Goal: Transaction & Acquisition: Purchase product/service

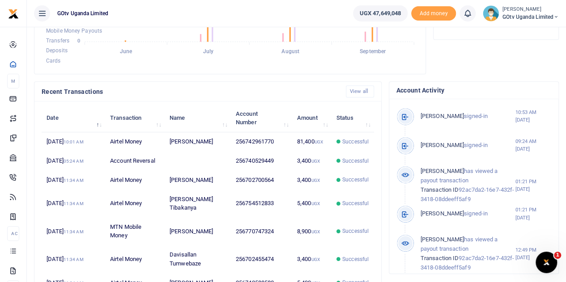
scroll to position [224, 0]
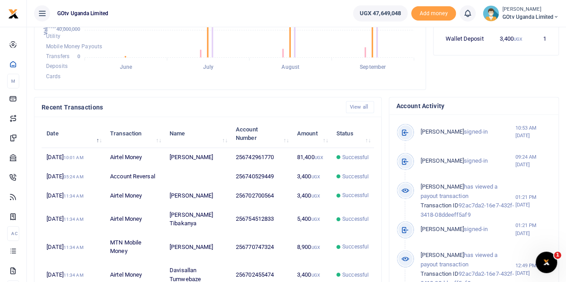
click at [555, 12] on small "[PERSON_NAME]" at bounding box center [530, 10] width 56 height 8
click at [512, 33] on link "Switch accounts" at bounding box center [525, 32] width 71 height 13
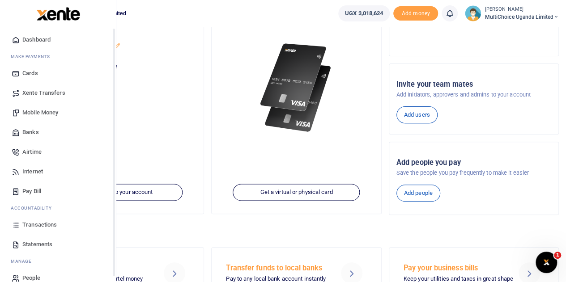
scroll to position [37, 0]
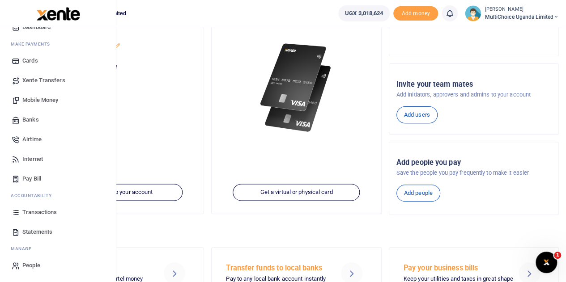
click at [41, 100] on span "Mobile Money" at bounding box center [40, 100] width 36 height 9
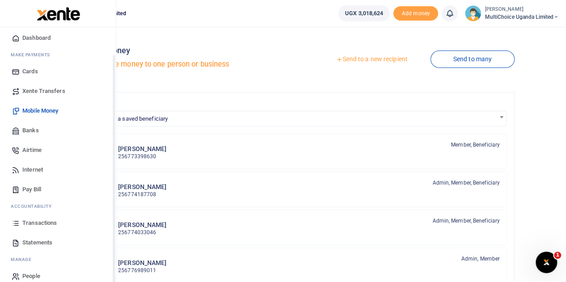
scroll to position [37, 0]
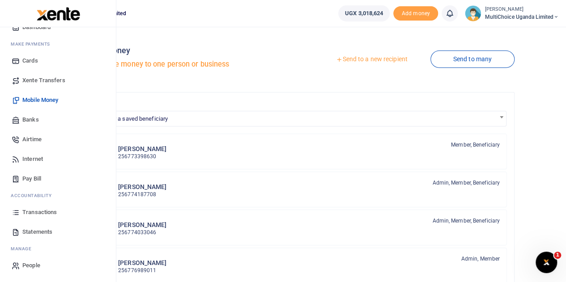
click at [33, 212] on span "Transactions" at bounding box center [39, 212] width 34 height 9
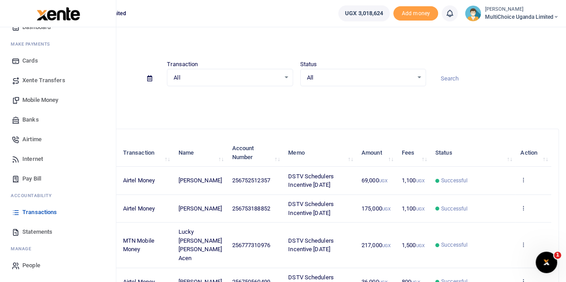
click at [32, 100] on span "Mobile Money" at bounding box center [40, 100] width 36 height 9
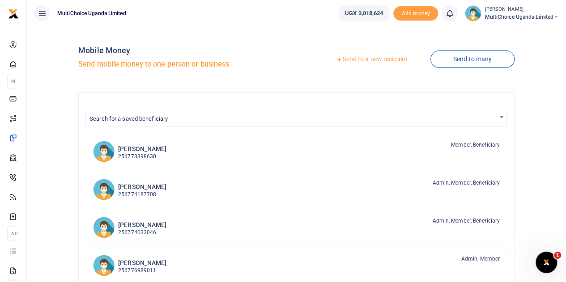
click at [382, 58] on link "Send to a new recipient" at bounding box center [371, 59] width 117 height 16
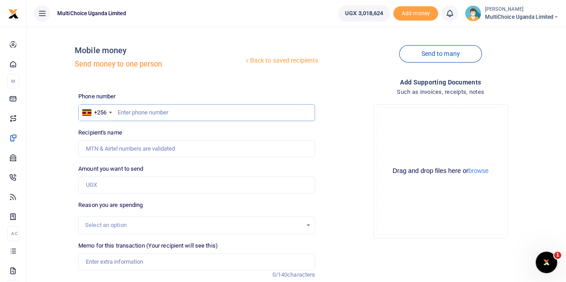
click at [178, 115] on input "text" at bounding box center [196, 112] width 237 height 17
type input "0705658671"
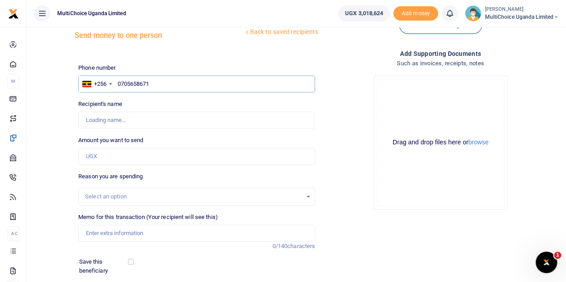
scroll to position [23, 0]
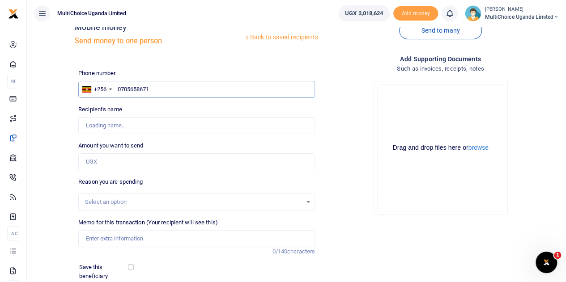
type input "Maryvaleria Namyenya"
type input "0705658671"
click at [131, 161] on input "Amount you want to send" at bounding box center [196, 161] width 237 height 17
paste input "2,424,785.54"
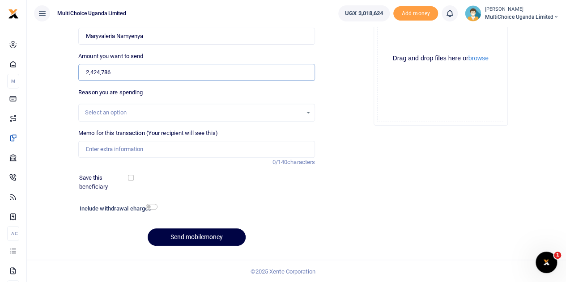
type input "2,424,786"
click at [148, 204] on input "checkbox" at bounding box center [152, 207] width 12 height 6
checkbox input "true"
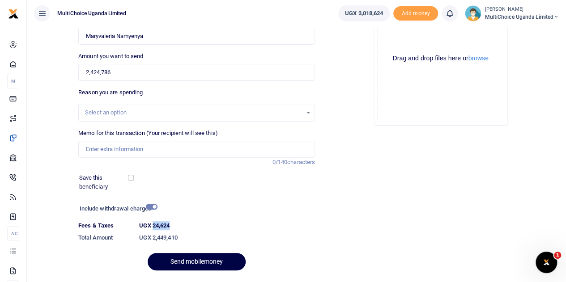
drag, startPoint x: 152, startPoint y: 226, endPoint x: 171, endPoint y: 225, distance: 19.2
click at [171, 225] on dt "UGX 24,624" at bounding box center [226, 225] width 183 height 9
copy label "24,624"
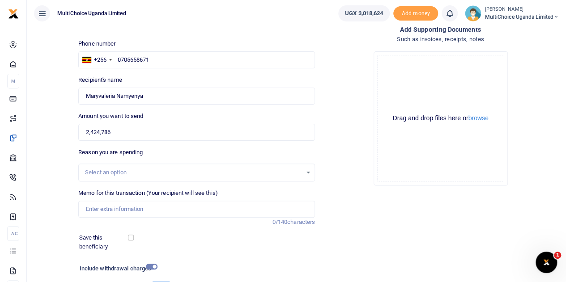
scroll to position [0, 0]
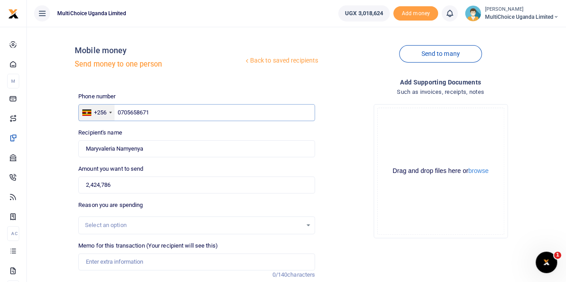
drag, startPoint x: 152, startPoint y: 112, endPoint x: 109, endPoint y: 113, distance: 43.4
click at [109, 113] on div "+256 Uganda +256 0705658671" at bounding box center [196, 112] width 237 height 17
paste input "774562159"
type input "774562159"
type input "Godfrey Ssali"
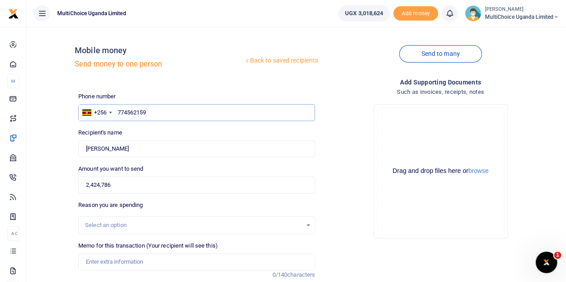
type input "774562159"
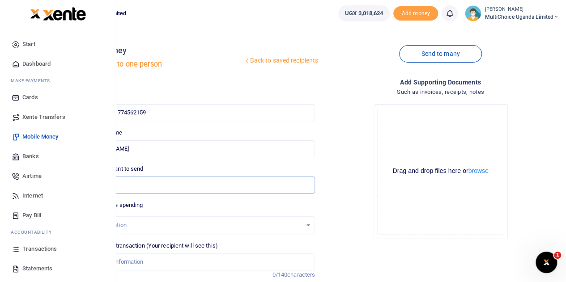
drag, startPoint x: 175, startPoint y: 191, endPoint x: 26, endPoint y: 182, distance: 149.6
click at [26, 182] on body "Start Dashboard M ake Payments Cards Xente Transfers Mobile Money Banks Airtime…" at bounding box center [283, 210] width 566 height 421
type input "0"
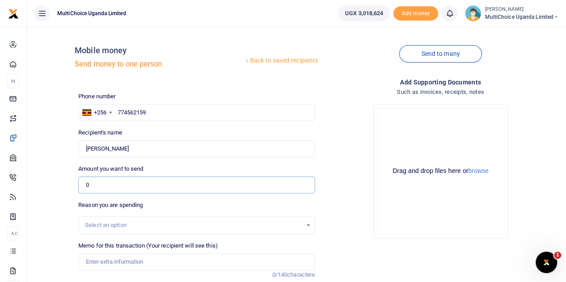
drag, startPoint x: 142, startPoint y: 188, endPoint x: 34, endPoint y: 174, distance: 109.1
click at [34, 174] on div "Back to saved recipients Mobile money Send money to one person Send to many Pho…" at bounding box center [296, 212] width 532 height 356
paste input "2,471,533.47"
type input "2,471,533"
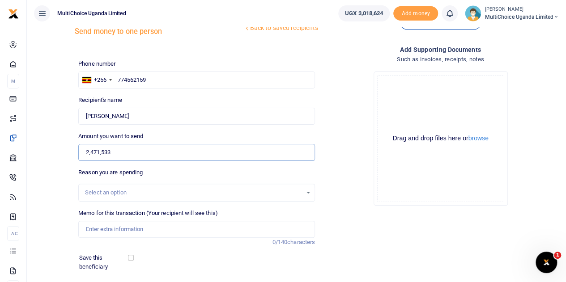
scroll to position [89, 0]
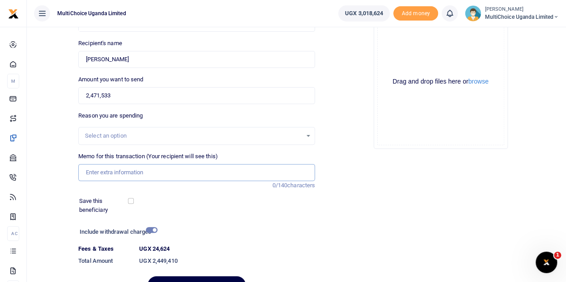
click at [218, 176] on input "Memo for this transaction (Your recipient will see this)" at bounding box center [196, 172] width 237 height 17
type input "J"
click at [113, 169] on input "Rhonah SA sand T" at bounding box center [196, 172] width 237 height 17
click at [118, 172] on input "Rhonah SA sand T" at bounding box center [196, 172] width 237 height 17
type input "Rhonah SA S and T"
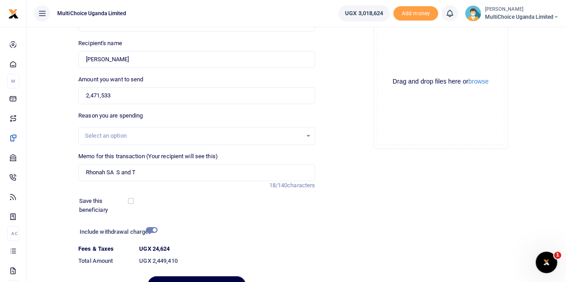
click at [351, 176] on div "Add supporting Documents Such as invoices, receipts, notes Drop your files here…" at bounding box center [440, 144] width 244 height 313
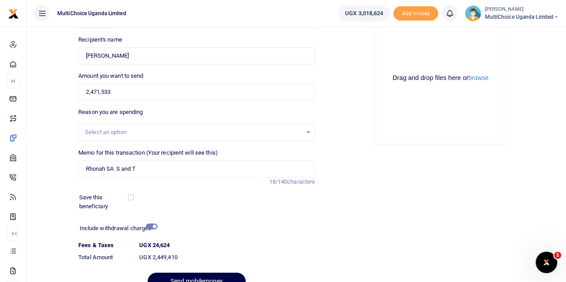
scroll to position [48, 0]
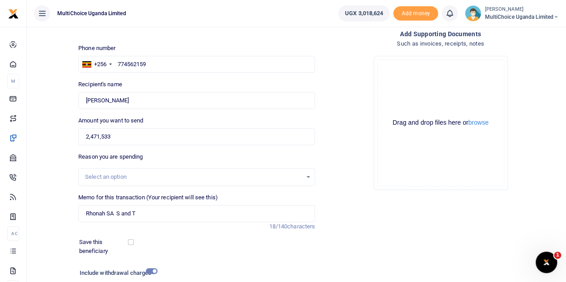
click at [335, 181] on div "Drop your files here Drag and drop files here or browse Powered by Uppy" at bounding box center [440, 123] width 237 height 148
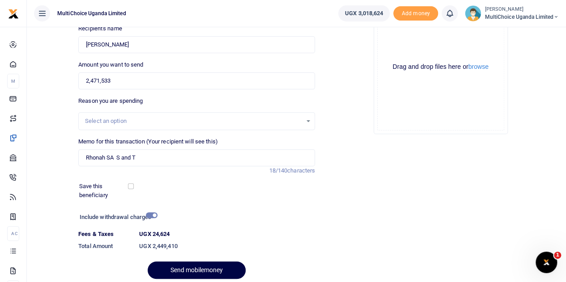
scroll to position [138, 0]
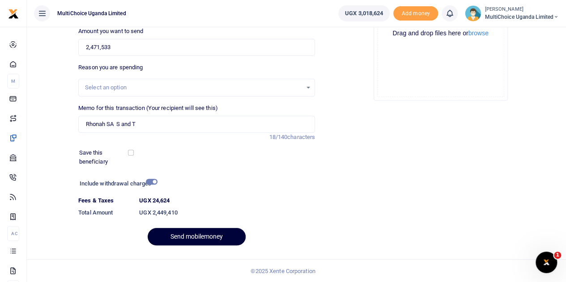
click at [203, 237] on button "Send mobilemoney" at bounding box center [197, 236] width 98 height 17
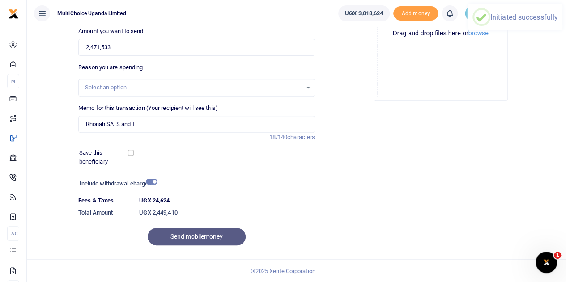
click at [203, 237] on div "Send mobilemoney" at bounding box center [196, 236] width 237 height 17
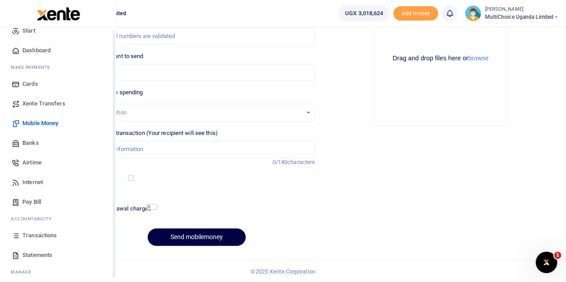
scroll to position [37, 0]
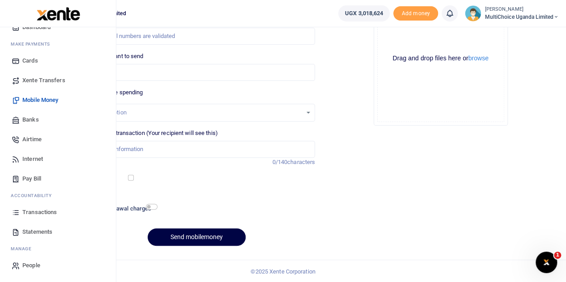
click at [40, 209] on span "Transactions" at bounding box center [39, 212] width 34 height 9
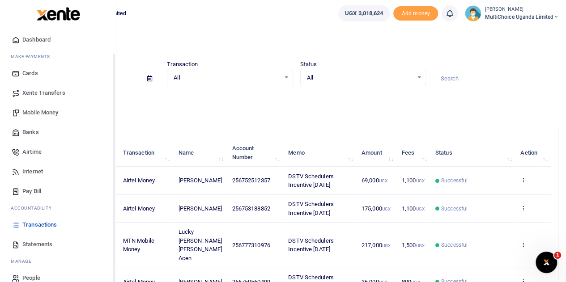
scroll to position [37, 0]
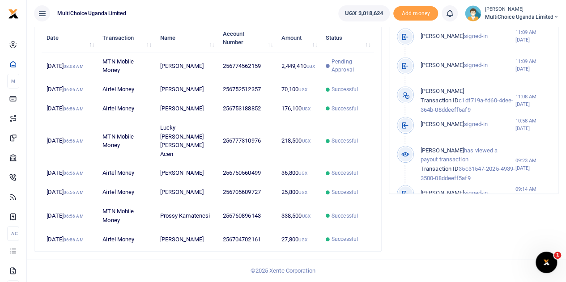
scroll to position [7, 7]
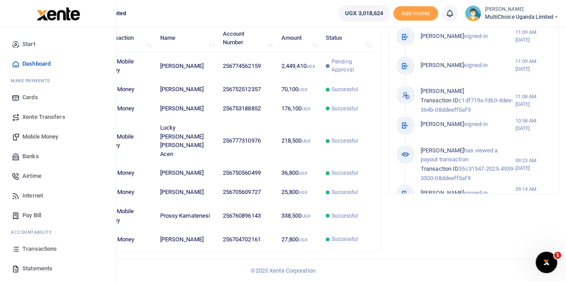
click at [35, 249] on span "Transactions" at bounding box center [39, 249] width 34 height 9
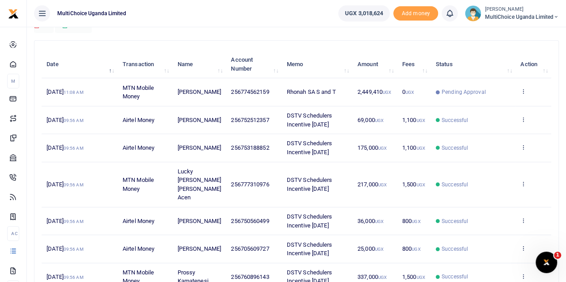
scroll to position [89, 0]
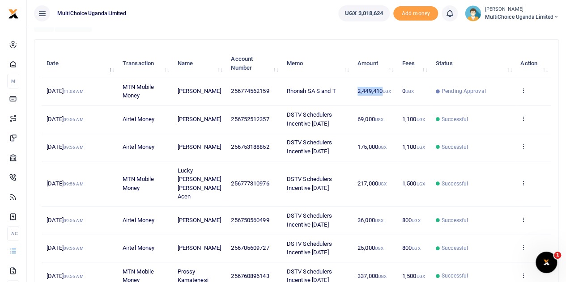
drag, startPoint x: 352, startPoint y: 95, endPoint x: 381, endPoint y: 94, distance: 28.6
click at [381, 94] on td "2,449,410 UGX" at bounding box center [374, 91] width 45 height 28
copy span "2,449,410"
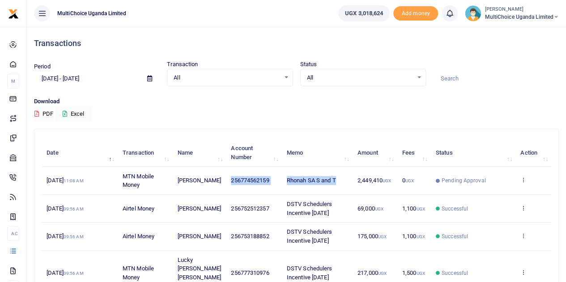
drag, startPoint x: 231, startPoint y: 179, endPoint x: 334, endPoint y: 184, distance: 103.4
click at [334, 184] on tr "[DATE] 11:08 AM MTN Mobile Money [PERSON_NAME] 256774562159 Rhonah SA S and T 2…" at bounding box center [296, 181] width 509 height 28
copy tr "256774562159 Rhonah SA S and T"
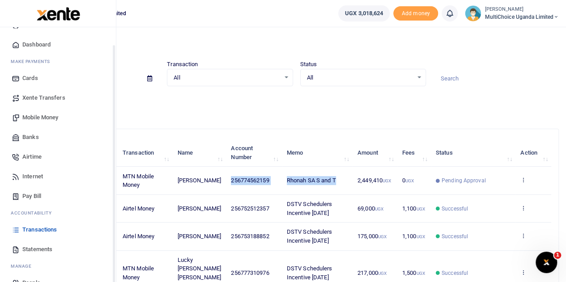
scroll to position [37, 0]
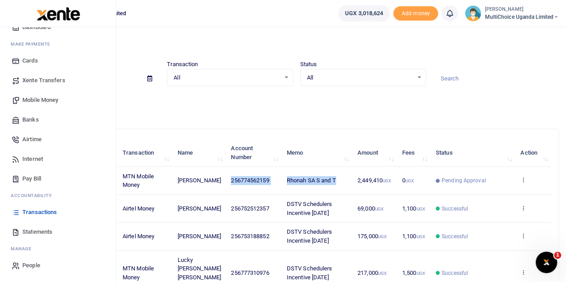
click at [44, 96] on span "Mobile Money" at bounding box center [40, 100] width 36 height 9
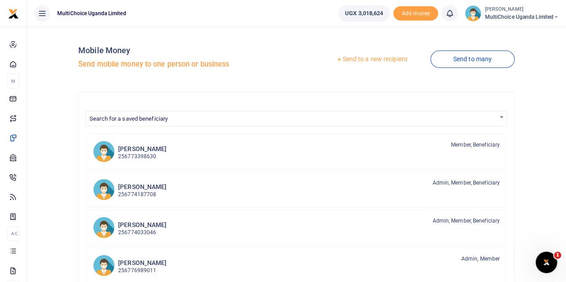
click at [386, 60] on link "Send to a new recipient" at bounding box center [371, 59] width 117 height 16
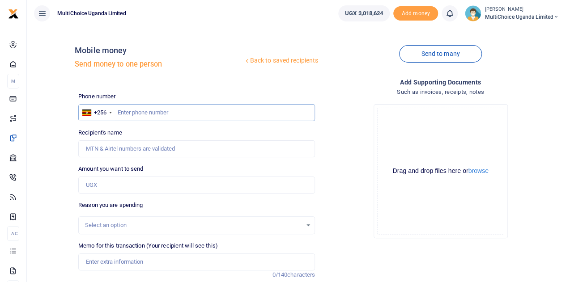
click at [173, 112] on input "text" at bounding box center [196, 112] width 237 height 17
paste input "256774562159 Rhonah SA S and T"
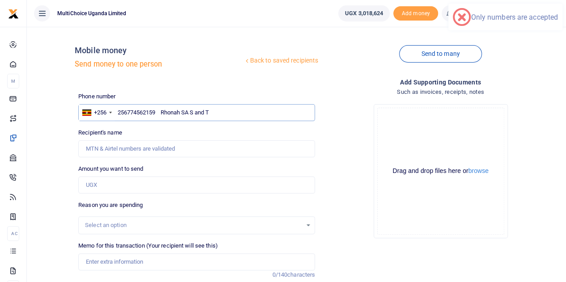
drag, startPoint x: 158, startPoint y: 111, endPoint x: 217, endPoint y: 109, distance: 58.6
click at [217, 109] on input "256774562159 Rhonah SA S and T" at bounding box center [196, 112] width 237 height 17
type input "256774562159"
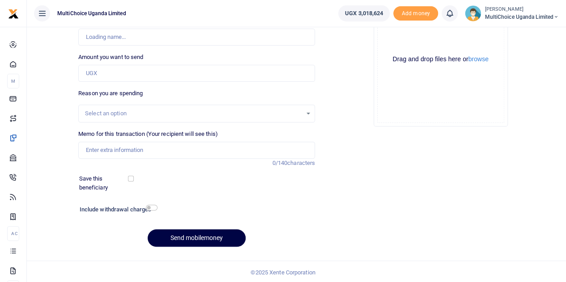
scroll to position [113, 0]
type input "Godfrey Ssali"
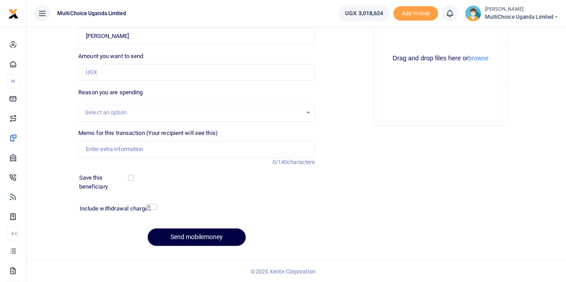
type input "256774562159"
click at [129, 148] on input "Memo for this transaction (Your recipient will see this)" at bounding box center [196, 149] width 237 height 17
paste input "Rhonah SA S and T"
type input "Rhonah SA S and T topup"
click at [353, 157] on div "Add supporting Documents Such as invoices, receipts, notes Drop your files here…" at bounding box center [440, 109] width 244 height 288
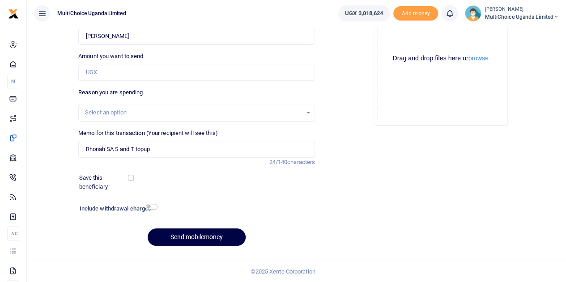
scroll to position [68, 0]
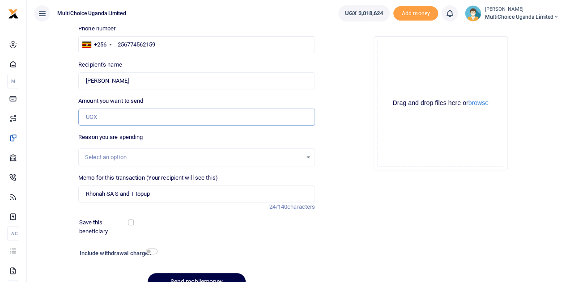
click at [155, 121] on input "Amount you want to send" at bounding box center [196, 117] width 237 height 17
paste input "22,123.47"
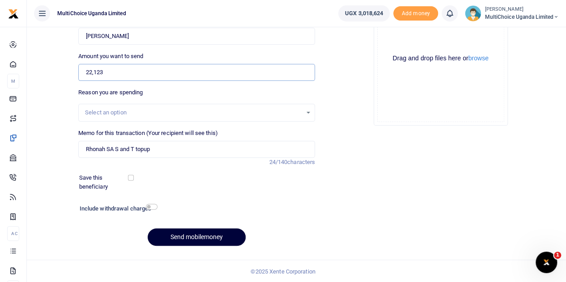
scroll to position [0, 0]
type input "22,123"
click at [203, 241] on button "Send mobilemoney" at bounding box center [197, 236] width 98 height 17
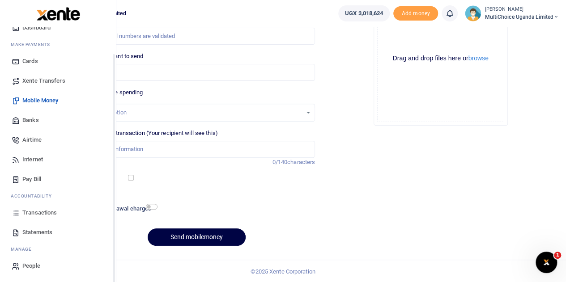
scroll to position [37, 0]
click at [33, 211] on span "Transactions" at bounding box center [39, 212] width 34 height 9
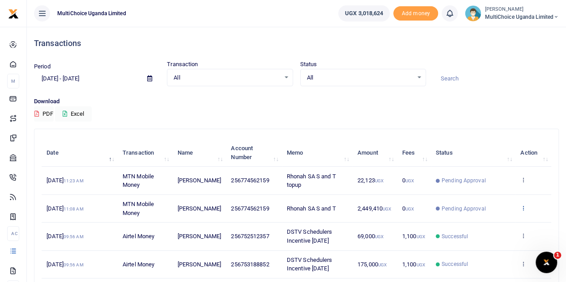
click at [526, 210] on icon at bounding box center [523, 208] width 6 height 6
click at [486, 224] on link "View details" at bounding box center [490, 223] width 71 height 13
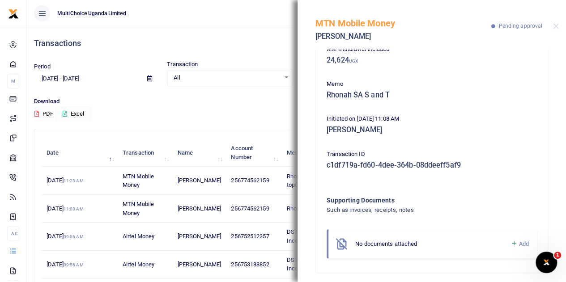
scroll to position [93, 0]
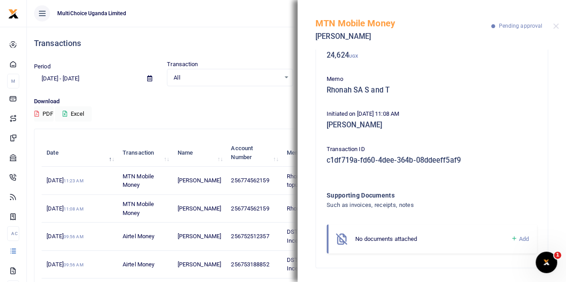
click at [510, 237] on icon at bounding box center [513, 239] width 7 height 8
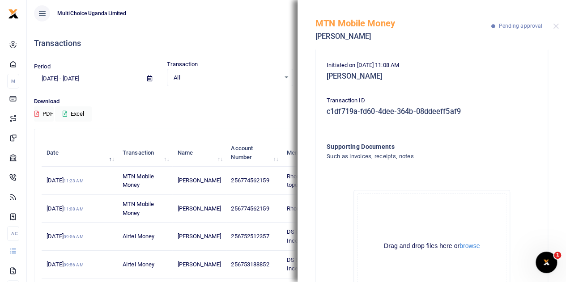
scroll to position [193, 0]
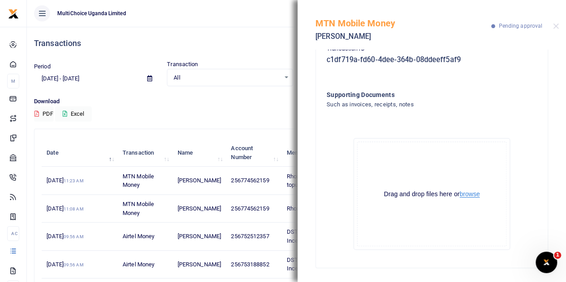
click at [465, 195] on button "browse" at bounding box center [469, 194] width 20 height 7
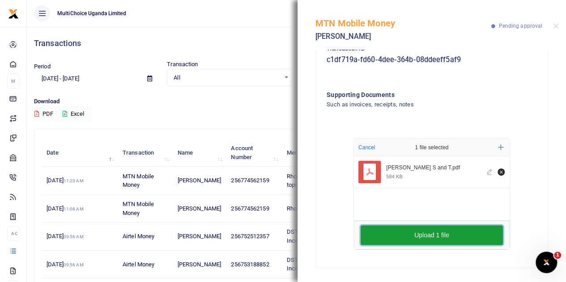
click at [439, 226] on button "Upload 1 file" at bounding box center [431, 235] width 142 height 20
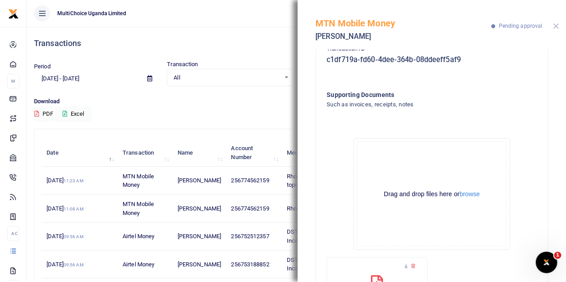
click at [558, 25] on button "Close" at bounding box center [556, 26] width 6 height 6
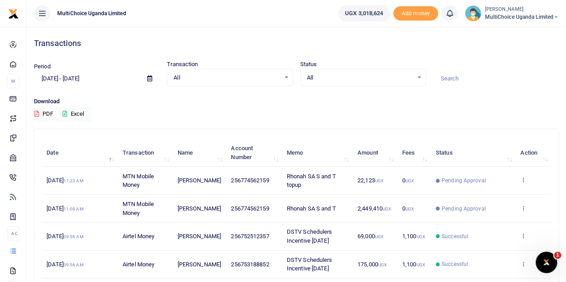
click at [524, 179] on icon at bounding box center [523, 180] width 6 height 6
click at [490, 193] on link "View details" at bounding box center [490, 195] width 71 height 13
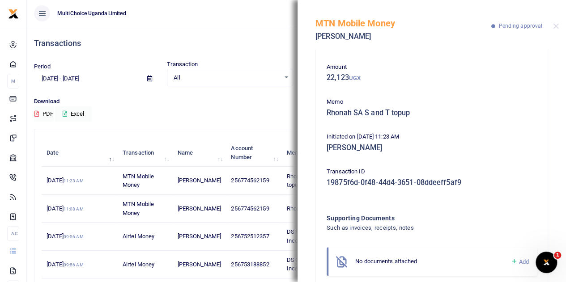
scroll to position [57, 0]
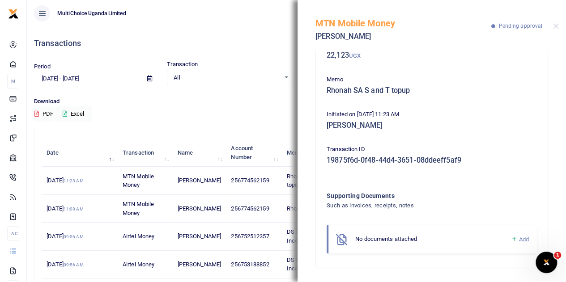
click at [510, 237] on icon at bounding box center [513, 239] width 7 height 8
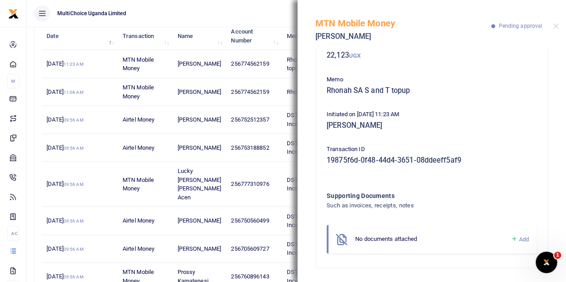
scroll to position [134, 0]
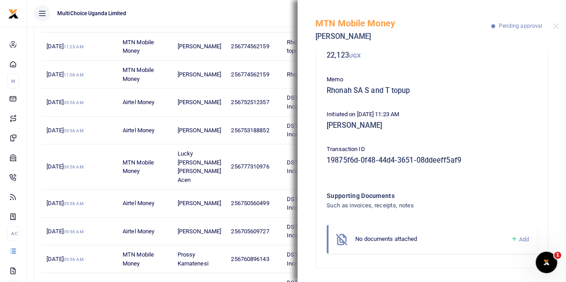
click at [510, 238] on icon at bounding box center [513, 239] width 7 height 8
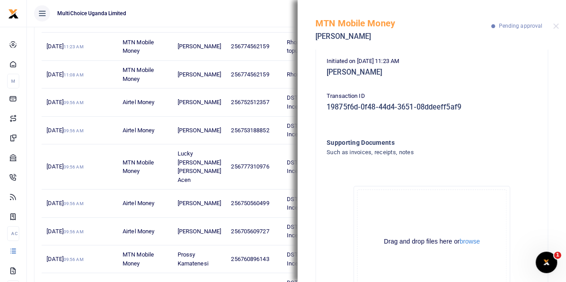
scroll to position [158, 0]
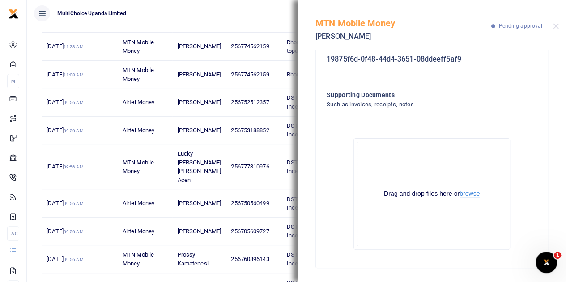
click at [473, 194] on button "browse" at bounding box center [469, 193] width 20 height 7
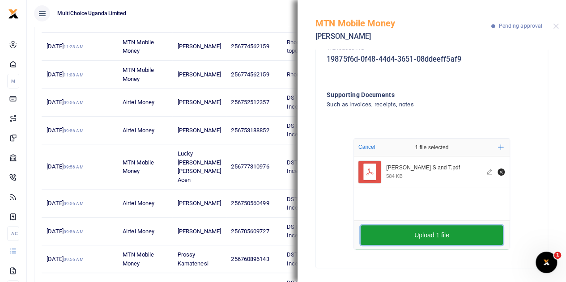
click at [443, 232] on button "Upload 1 file" at bounding box center [431, 235] width 142 height 20
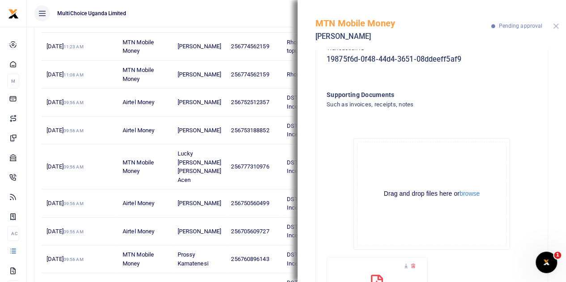
click at [557, 25] on button "Close" at bounding box center [556, 26] width 6 height 6
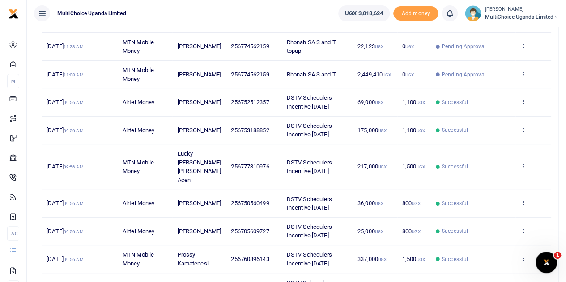
scroll to position [0, 0]
